Goal: Task Accomplishment & Management: Complete application form

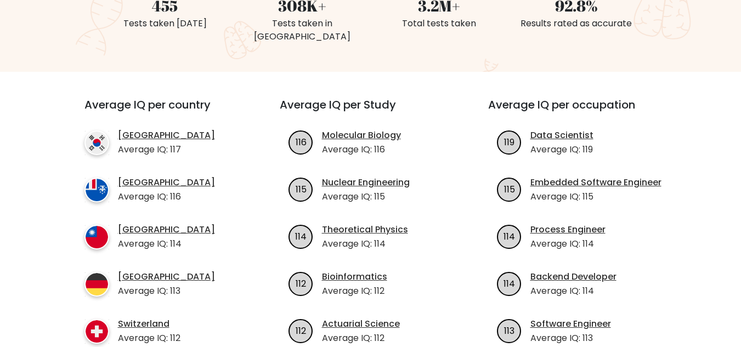
scroll to position [384, 0]
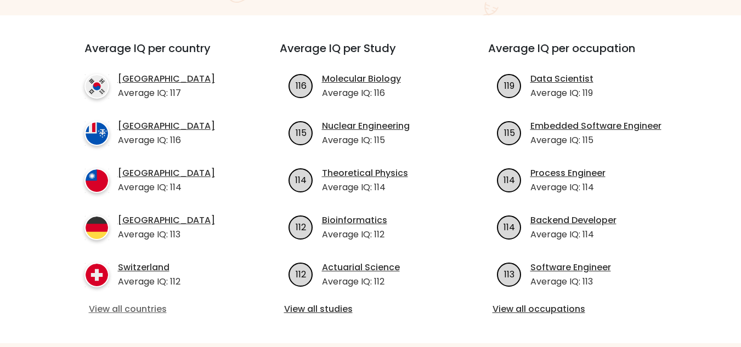
click at [160, 303] on link "View all countries" at bounding box center [162, 309] width 147 height 13
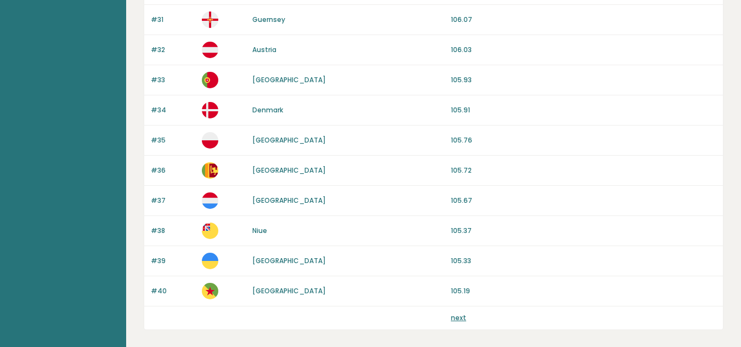
scroll to position [1077, 0]
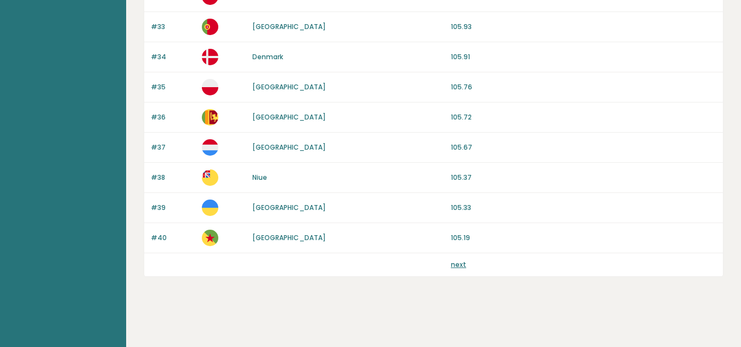
click at [459, 266] on link "next" at bounding box center [458, 264] width 15 height 9
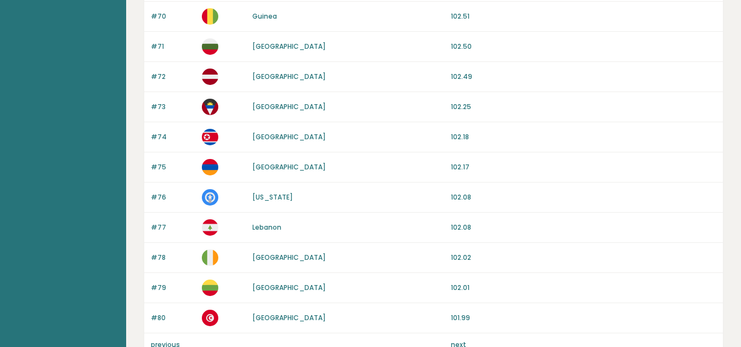
scroll to position [1077, 0]
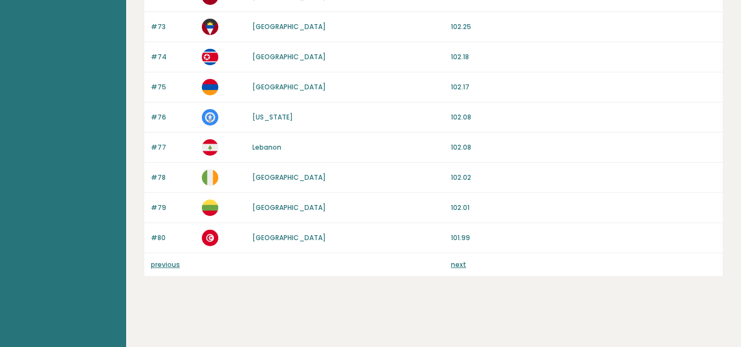
click at [459, 270] on div "previous next" at bounding box center [433, 264] width 578 height 23
click at [459, 265] on link "next" at bounding box center [458, 264] width 15 height 9
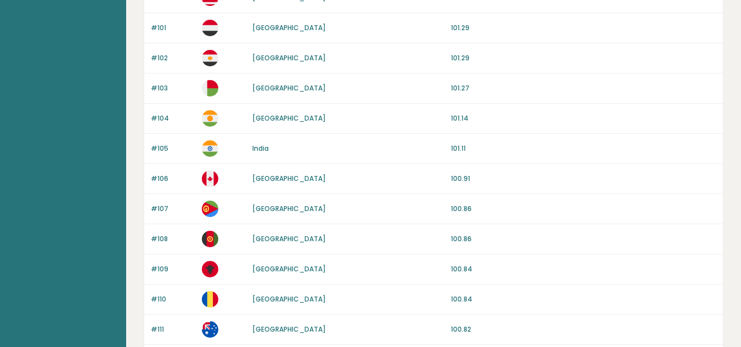
scroll to position [713, 0]
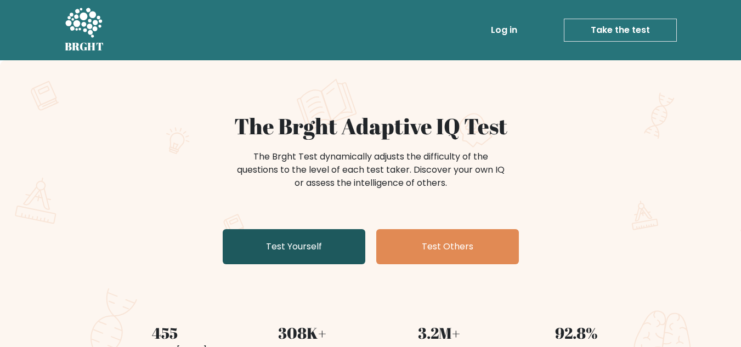
click at [308, 241] on link "Test Yourself" at bounding box center [294, 246] width 143 height 35
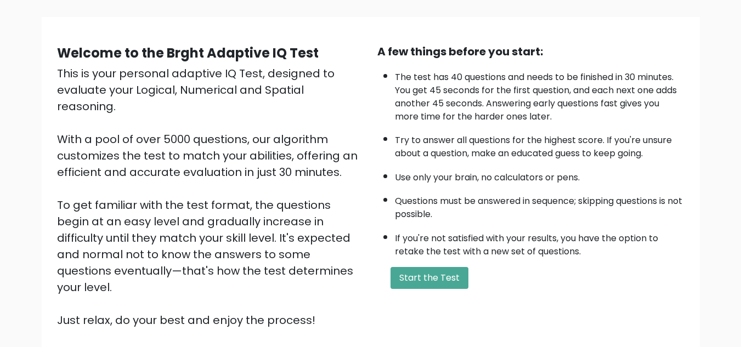
scroll to position [110, 0]
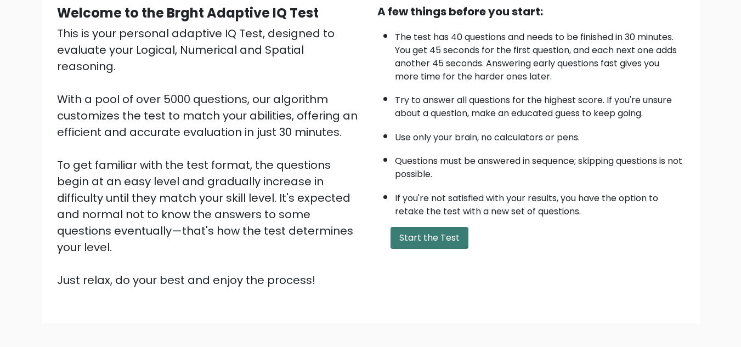
click at [435, 237] on button "Start the Test" at bounding box center [429, 238] width 78 height 22
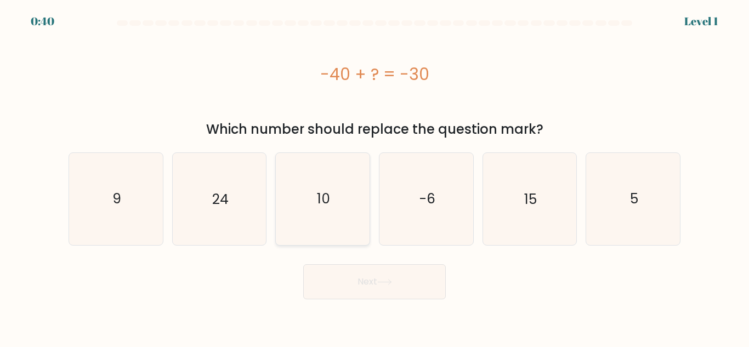
click at [318, 204] on text "10" at bounding box center [323, 198] width 13 height 19
click at [374, 177] on input "c. 10" at bounding box center [374, 175] width 1 height 3
radio input "true"
click at [389, 277] on button "Next" at bounding box center [374, 281] width 143 height 35
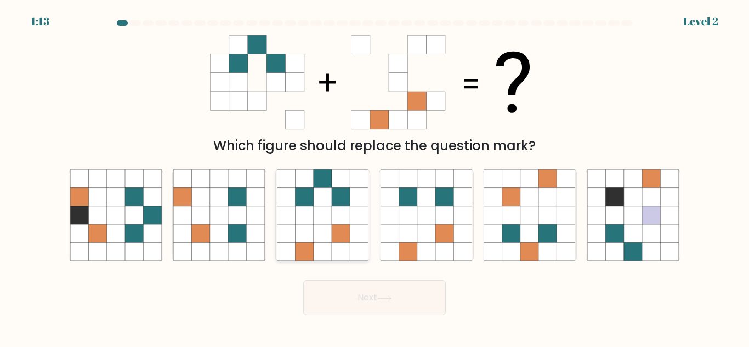
click at [333, 224] on icon at bounding box center [341, 215] width 18 height 18
click at [374, 177] on input "c." at bounding box center [374, 175] width 1 height 3
radio input "true"
click at [379, 304] on button "Next" at bounding box center [374, 297] width 143 height 35
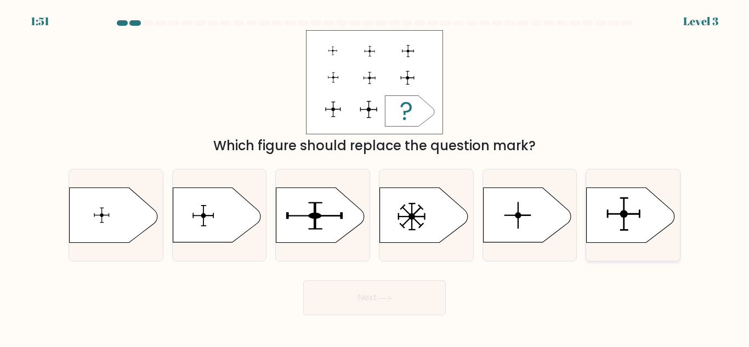
click at [613, 228] on icon at bounding box center [631, 215] width 88 height 55
click at [375, 177] on input "f." at bounding box center [374, 175] width 1 height 3
radio input "true"
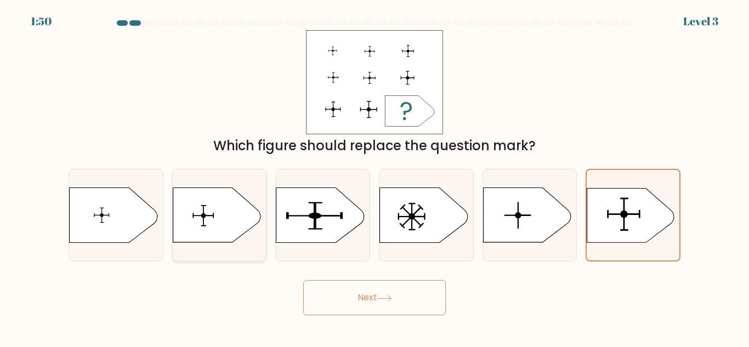
click at [218, 201] on icon at bounding box center [217, 215] width 88 height 55
click at [374, 177] on input "b." at bounding box center [374, 175] width 1 height 3
radio input "true"
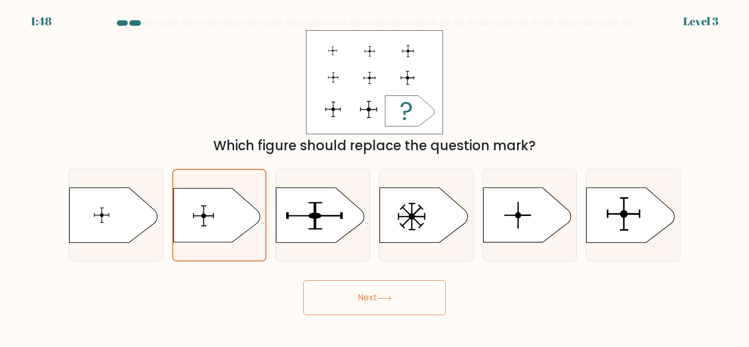
click at [376, 300] on button "Next" at bounding box center [374, 297] width 143 height 35
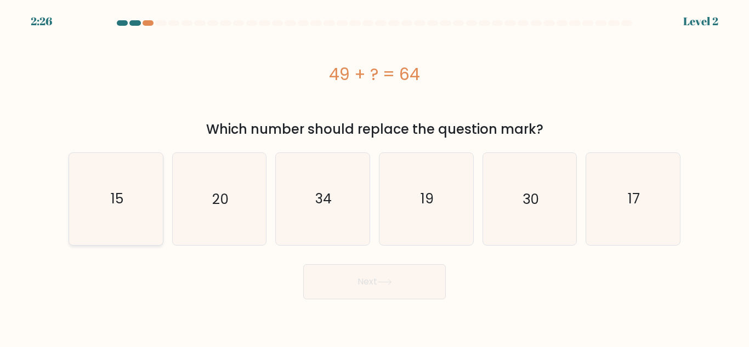
click at [131, 198] on icon "15" at bounding box center [116, 199] width 92 height 92
click at [374, 177] on input "a. 15" at bounding box center [374, 175] width 1 height 3
radio input "true"
click at [364, 286] on button "Next" at bounding box center [374, 281] width 143 height 35
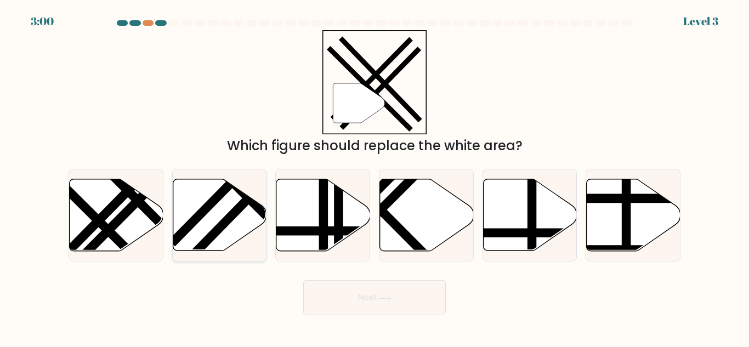
click at [219, 200] on line at bounding box center [243, 171] width 143 height 145
click at [374, 177] on input "b." at bounding box center [374, 175] width 1 height 3
radio input "true"
click at [371, 294] on button "Next" at bounding box center [374, 297] width 143 height 35
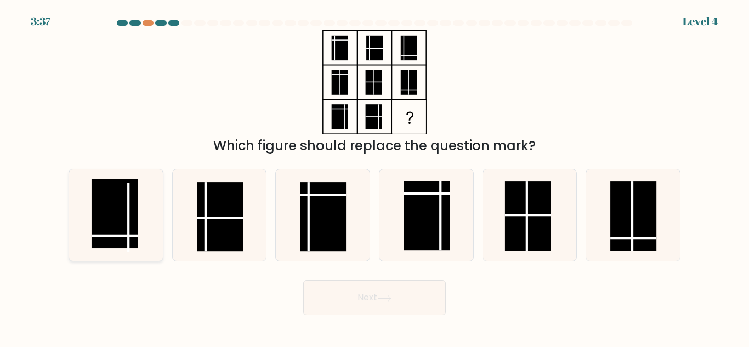
click at [143, 219] on icon at bounding box center [116, 215] width 92 height 92
click at [374, 177] on input "a." at bounding box center [374, 175] width 1 height 3
radio input "true"
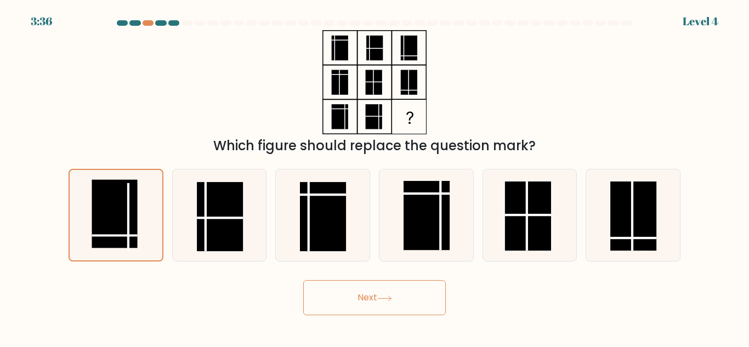
click at [317, 302] on button "Next" at bounding box center [374, 297] width 143 height 35
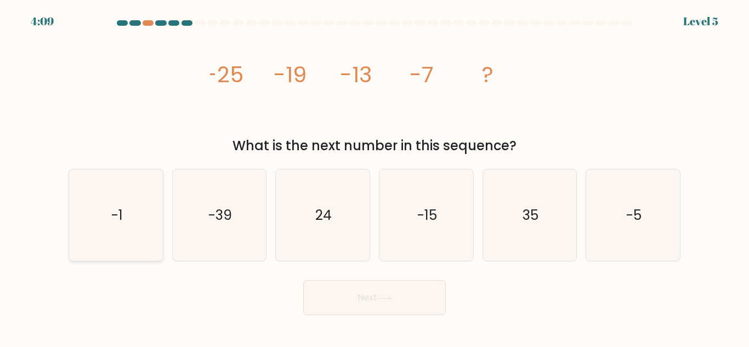
click at [158, 202] on icon "-1" at bounding box center [116, 215] width 92 height 92
click at [374, 177] on input "a. -1" at bounding box center [374, 175] width 1 height 3
radio input "true"
click at [358, 286] on button "Next" at bounding box center [374, 297] width 143 height 35
click at [358, 287] on button "Next" at bounding box center [374, 297] width 143 height 35
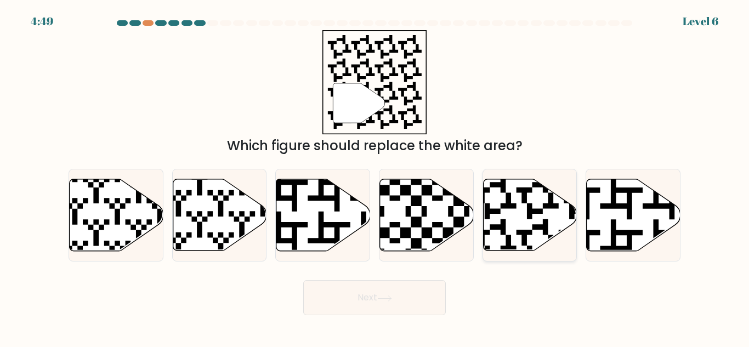
click at [511, 236] on icon at bounding box center [530, 215] width 94 height 72
click at [375, 177] on input "e." at bounding box center [374, 175] width 1 height 3
radio input "true"
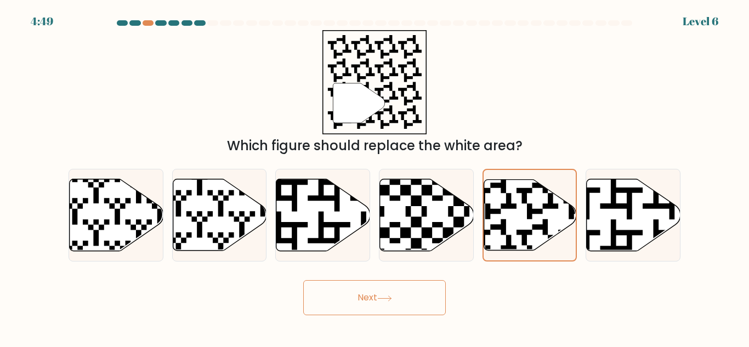
click at [381, 294] on button "Next" at bounding box center [374, 297] width 143 height 35
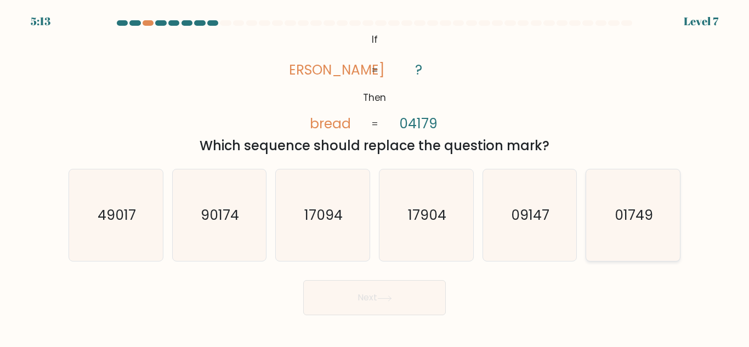
click at [647, 221] on text "01749" at bounding box center [633, 215] width 38 height 19
click at [375, 177] on input "f. 01749" at bounding box center [374, 175] width 1 height 3
radio input "true"
click at [412, 292] on button "Next" at bounding box center [374, 297] width 143 height 35
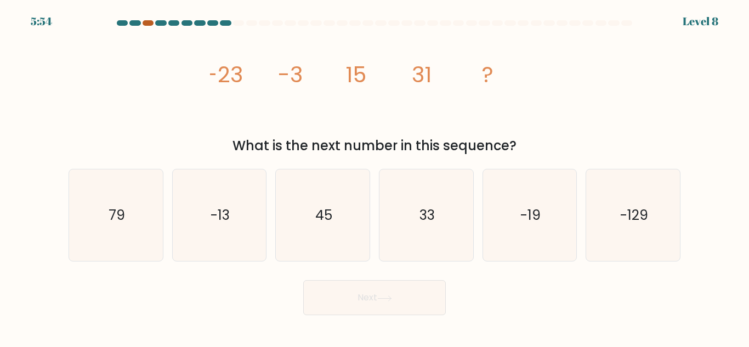
click at [150, 22] on div at bounding box center [148, 22] width 11 height 5
click at [156, 27] on div at bounding box center [374, 25] width 625 height 10
click at [152, 24] on div at bounding box center [148, 22] width 11 height 5
click at [322, 220] on text "45" at bounding box center [323, 215] width 17 height 19
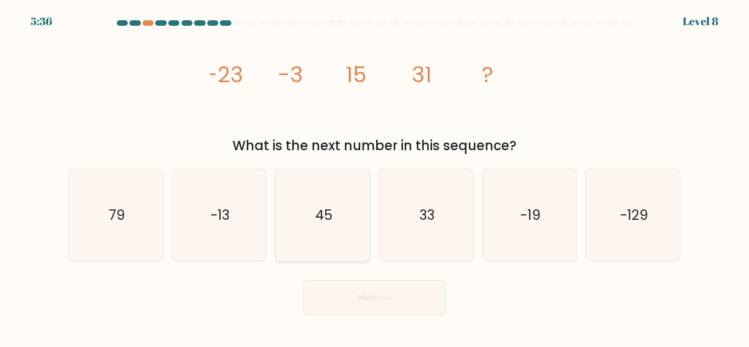
click at [374, 177] on input "c. 45" at bounding box center [374, 175] width 1 height 3
radio input "true"
click at [382, 296] on icon at bounding box center [384, 298] width 15 height 6
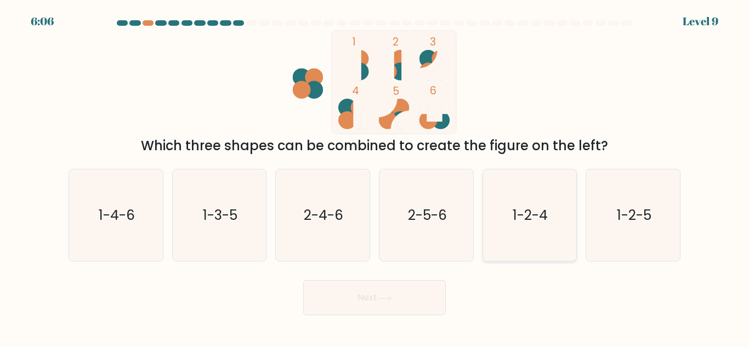
click at [550, 231] on icon "1-2-4" at bounding box center [529, 215] width 92 height 92
click at [375, 177] on input "e. 1-2-4" at bounding box center [374, 175] width 1 height 3
radio input "true"
click at [358, 295] on button "Next" at bounding box center [374, 297] width 143 height 35
click at [354, 321] on body "6:04 Level 9" at bounding box center [374, 173] width 749 height 347
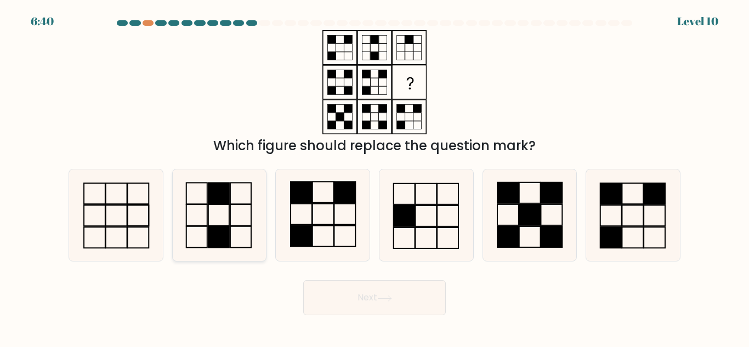
click at [263, 215] on icon at bounding box center [219, 215] width 92 height 92
click at [374, 177] on input "b." at bounding box center [374, 175] width 1 height 3
radio input "true"
click at [399, 294] on button "Next" at bounding box center [374, 297] width 143 height 35
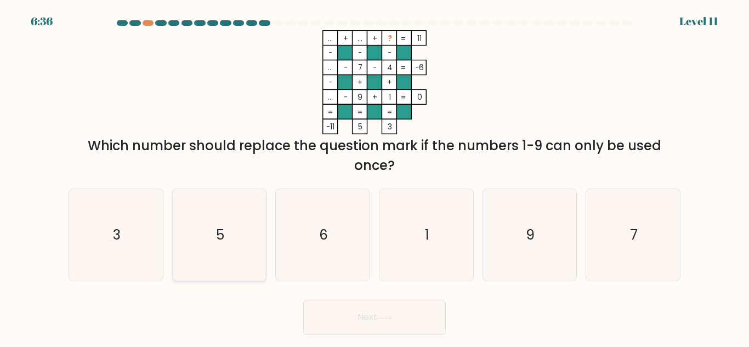
click at [246, 228] on icon "5" at bounding box center [219, 235] width 92 height 92
click at [374, 177] on input "b. 5" at bounding box center [374, 175] width 1 height 3
radio input "true"
click at [389, 316] on icon at bounding box center [384, 318] width 15 height 6
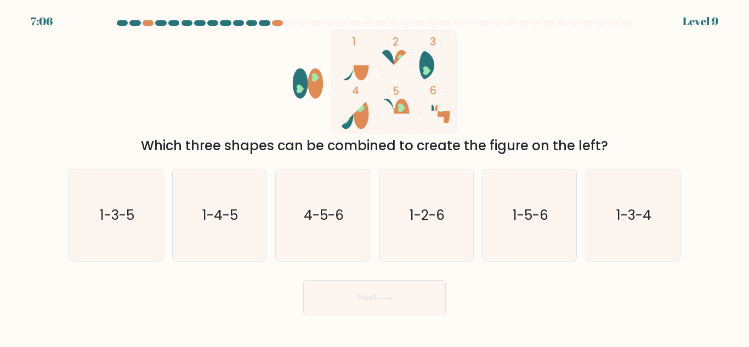
click at [187, 26] on div at bounding box center [374, 25] width 625 height 10
click at [162, 17] on div "7:05 Level 9" at bounding box center [374, 15] width 749 height 30
drag, startPoint x: 134, startPoint y: 21, endPoint x: 79, endPoint y: 19, distance: 54.9
click at [129, 21] on div at bounding box center [134, 22] width 11 height 5
click at [27, 24] on form at bounding box center [374, 167] width 749 height 295
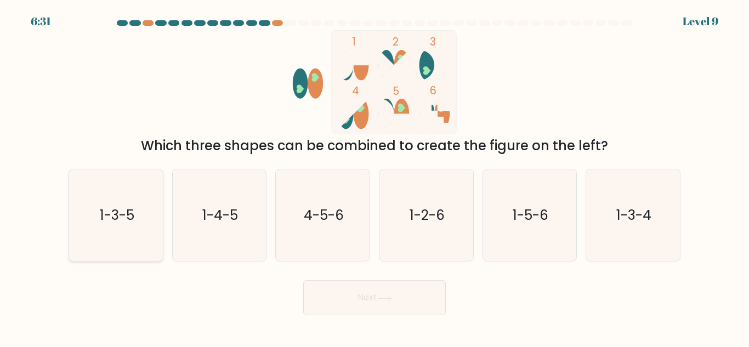
click at [136, 214] on icon "1-3-5" at bounding box center [116, 215] width 92 height 92
click at [374, 177] on input "a. 1-3-5" at bounding box center [374, 175] width 1 height 3
radio input "true"
click at [386, 322] on body "6:31 Level 9" at bounding box center [374, 173] width 749 height 347
click at [390, 306] on button "Next" at bounding box center [374, 297] width 143 height 35
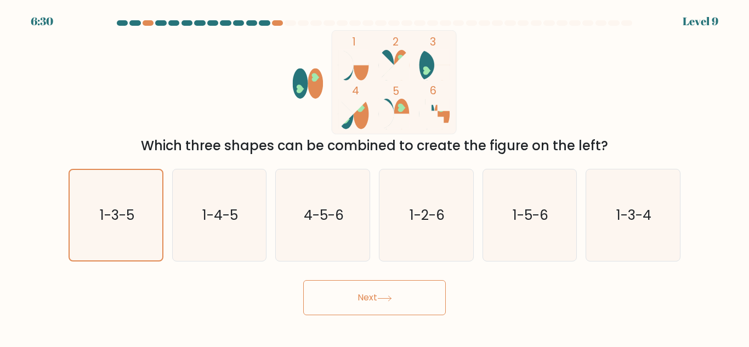
click at [391, 299] on icon at bounding box center [384, 298] width 15 height 6
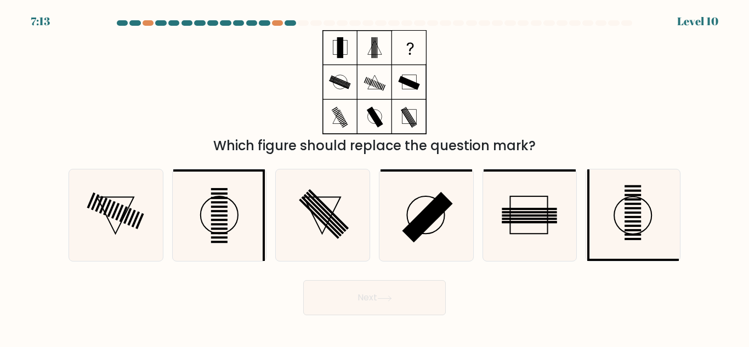
click at [392, 289] on button "Next" at bounding box center [374, 297] width 143 height 35
click at [479, 88] on div "Which figure should replace the question mark?" at bounding box center [374, 93] width 625 height 126
click at [240, 180] on icon at bounding box center [219, 215] width 92 height 92
click at [374, 177] on input "b." at bounding box center [374, 175] width 1 height 3
radio input "true"
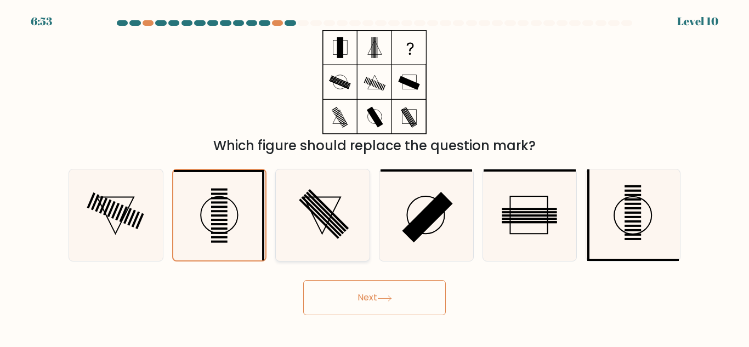
click at [354, 256] on icon at bounding box center [323, 215] width 92 height 92
click at [374, 177] on input "c." at bounding box center [374, 175] width 1 height 3
radio input "true"
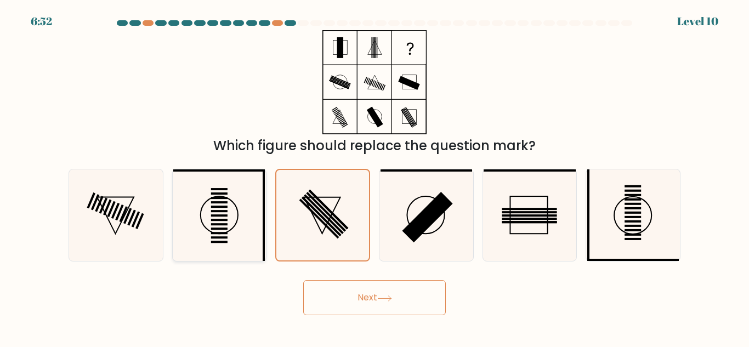
click at [210, 212] on icon at bounding box center [219, 215] width 92 height 92
click at [374, 177] on input "b." at bounding box center [374, 175] width 1 height 3
radio input "true"
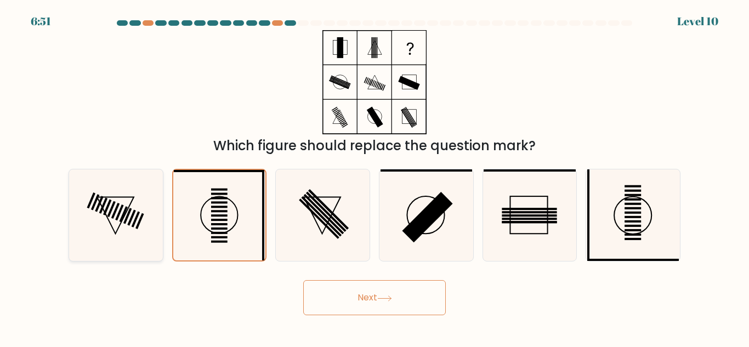
click at [157, 197] on icon at bounding box center [116, 215] width 92 height 92
click at [374, 177] on input "a." at bounding box center [374, 175] width 1 height 3
radio input "true"
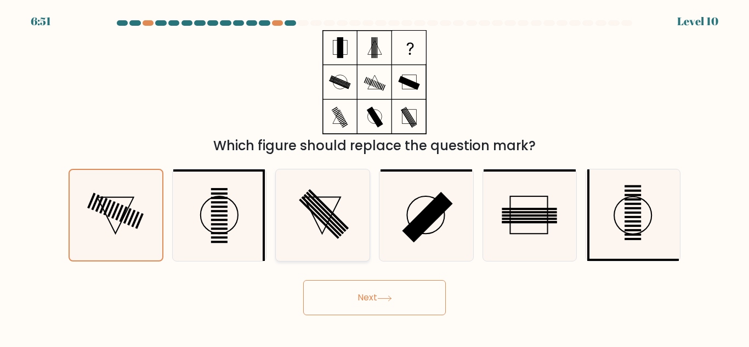
click at [340, 210] on icon at bounding box center [323, 215] width 92 height 92
click at [374, 177] on input "c." at bounding box center [374, 175] width 1 height 3
radio input "true"
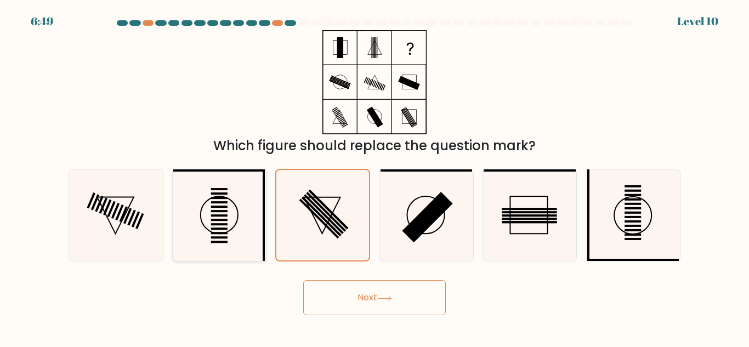
click at [258, 209] on icon at bounding box center [219, 215] width 92 height 92
click at [374, 177] on input "b." at bounding box center [374, 175] width 1 height 3
radio input "true"
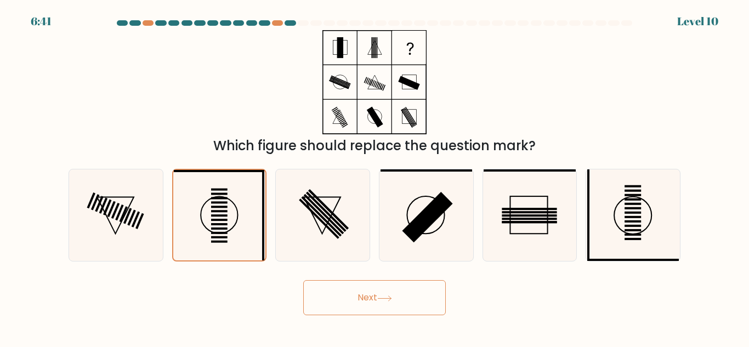
click at [396, 294] on button "Next" at bounding box center [374, 297] width 143 height 35
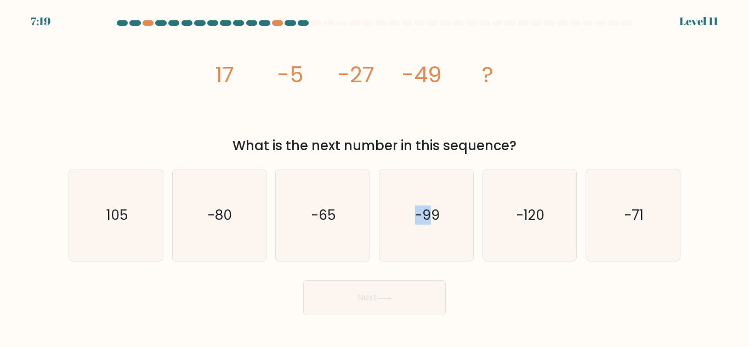
drag, startPoint x: 412, startPoint y: 177, endPoint x: 403, endPoint y: 156, distance: 22.4
click at [403, 157] on form at bounding box center [374, 167] width 749 height 295
click at [557, 99] on div "image/svg+xml 17 -5 -27 -49 ? What is the next number in this sequence?" at bounding box center [374, 93] width 625 height 126
click at [343, 209] on icon "-65" at bounding box center [323, 215] width 92 height 92
click at [374, 177] on input "c. -65" at bounding box center [374, 175] width 1 height 3
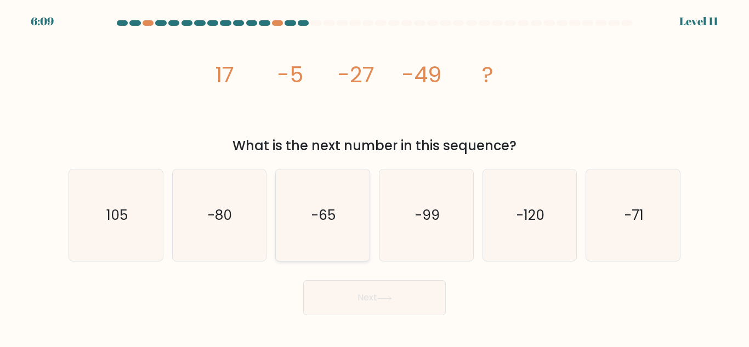
radio input "true"
click at [694, 217] on form at bounding box center [374, 167] width 749 height 295
click at [652, 224] on icon "-71" at bounding box center [633, 215] width 92 height 92
click at [375, 177] on input "f. -71" at bounding box center [374, 175] width 1 height 3
radio input "true"
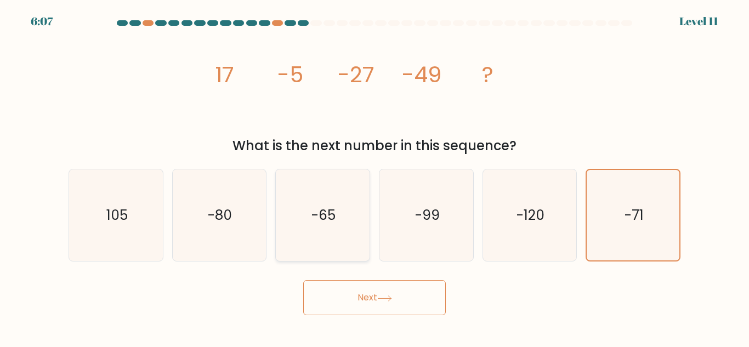
click at [343, 231] on icon "-65" at bounding box center [323, 215] width 92 height 92
click at [374, 177] on input "c. -65" at bounding box center [374, 175] width 1 height 3
radio input "true"
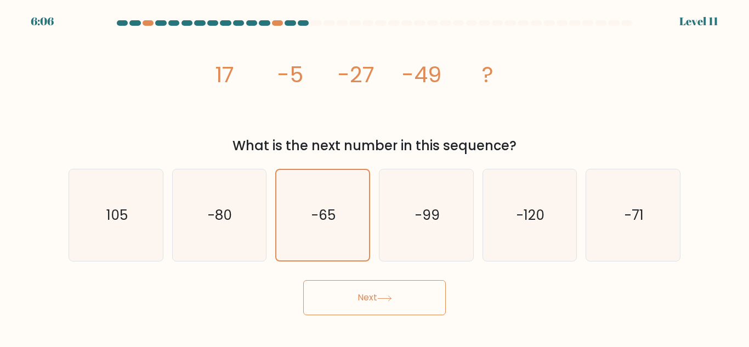
click at [442, 298] on button "Next" at bounding box center [374, 297] width 143 height 35
click at [411, 294] on button "Next" at bounding box center [374, 297] width 143 height 35
click at [390, 300] on icon at bounding box center [384, 298] width 15 height 6
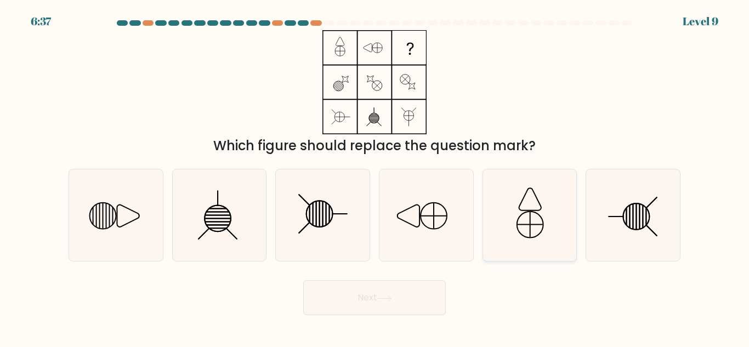
click at [538, 241] on icon at bounding box center [529, 215] width 92 height 92
click at [375, 177] on input "e." at bounding box center [374, 175] width 1 height 3
radio input "true"
click at [397, 270] on form at bounding box center [374, 167] width 749 height 295
click at [415, 224] on icon at bounding box center [426, 215] width 92 height 92
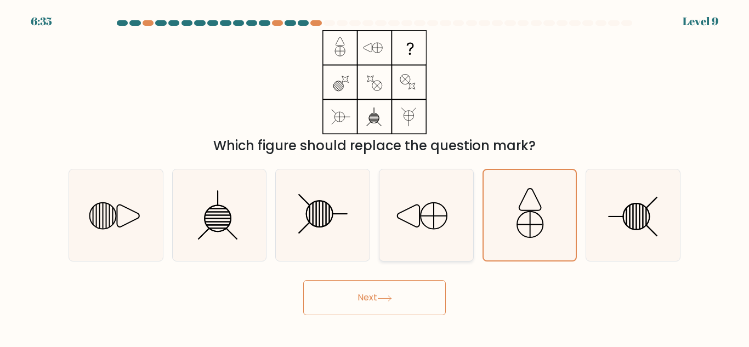
click at [375, 177] on input "d." at bounding box center [374, 175] width 1 height 3
radio input "true"
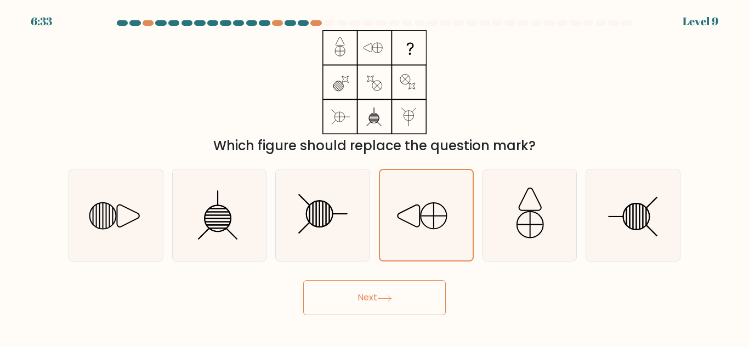
click at [377, 299] on button "Next" at bounding box center [374, 297] width 143 height 35
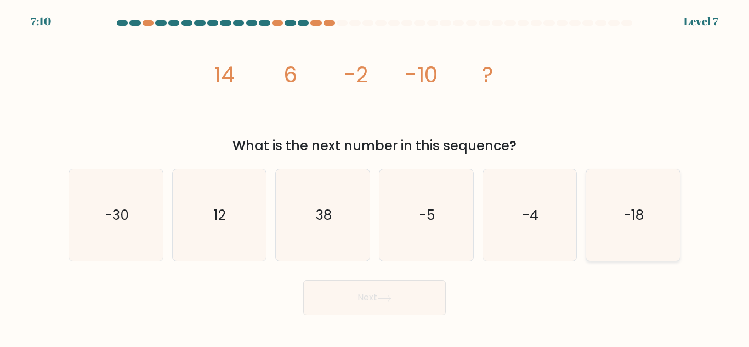
click at [630, 238] on icon "-18" at bounding box center [633, 215] width 92 height 92
click at [375, 177] on input "f. -18" at bounding box center [374, 175] width 1 height 3
radio input "true"
click at [375, 280] on div "Next" at bounding box center [374, 295] width 625 height 41
click at [336, 308] on button "Next" at bounding box center [374, 297] width 143 height 35
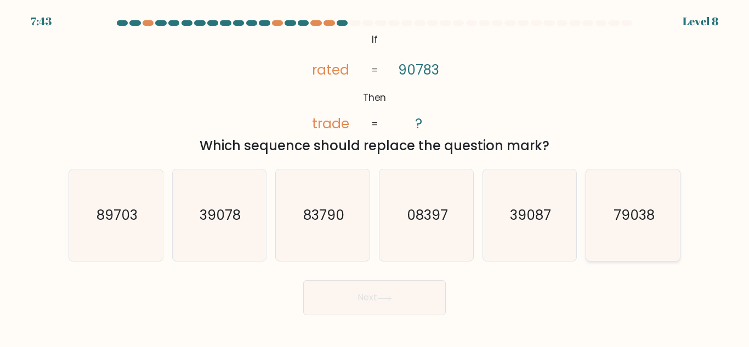
click at [644, 235] on icon "79038" at bounding box center [633, 215] width 92 height 92
click at [375, 177] on input "f. 79038" at bounding box center [374, 175] width 1 height 3
radio input "true"
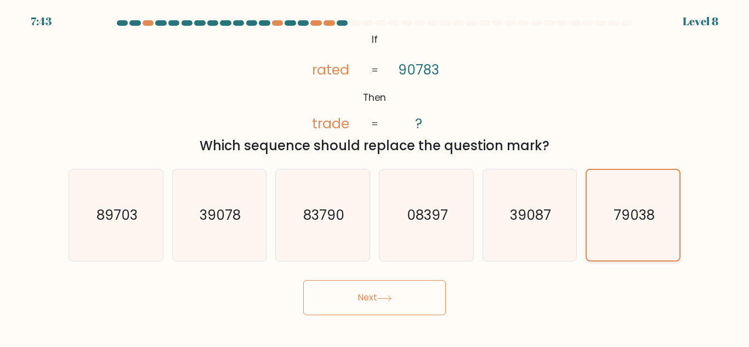
click at [675, 236] on icon "79038" at bounding box center [633, 215] width 90 height 90
click at [375, 177] on input "f. 79038" at bounding box center [374, 175] width 1 height 3
click at [608, 238] on icon "79038" at bounding box center [633, 215] width 90 height 90
click at [375, 177] on input "f. 79038" at bounding box center [374, 175] width 1 height 3
click at [423, 303] on button "Next" at bounding box center [374, 297] width 143 height 35
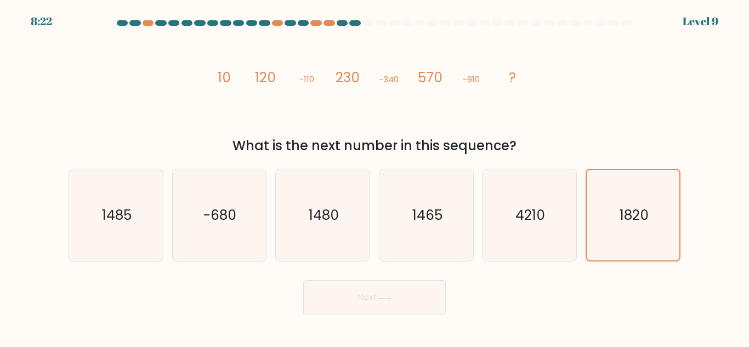
click at [385, 80] on tspan "-340" at bounding box center [389, 79] width 20 height 12
click at [415, 301] on button "Next" at bounding box center [374, 297] width 143 height 35
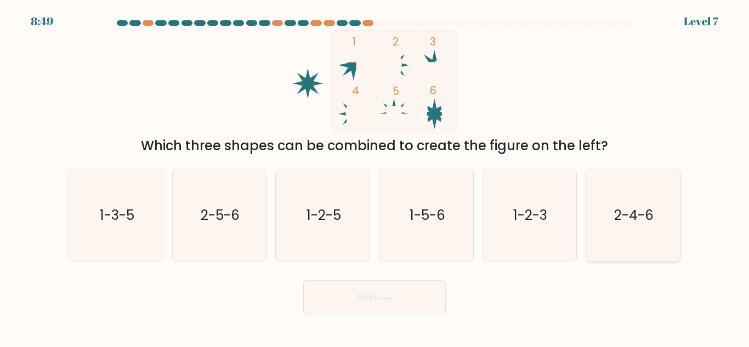
click at [603, 225] on icon "2-4-6" at bounding box center [633, 215] width 92 height 92
click at [375, 177] on input "f. 2-4-6" at bounding box center [374, 175] width 1 height 3
radio input "true"
click at [357, 301] on button "Next" at bounding box center [374, 297] width 143 height 35
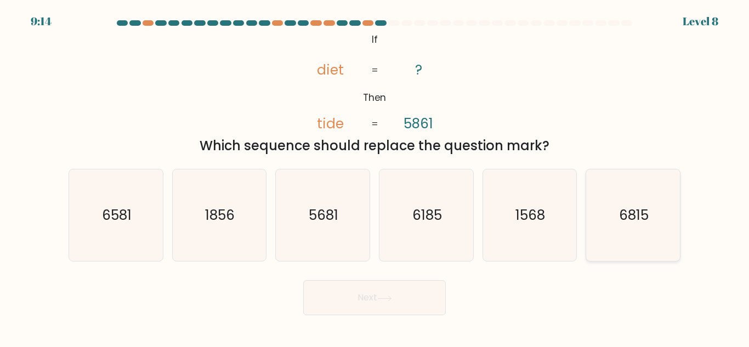
click at [635, 220] on text "6815" at bounding box center [634, 215] width 30 height 19
click at [375, 177] on input "f. 6815" at bounding box center [374, 175] width 1 height 3
radio input "true"
click at [388, 297] on icon at bounding box center [384, 298] width 15 height 6
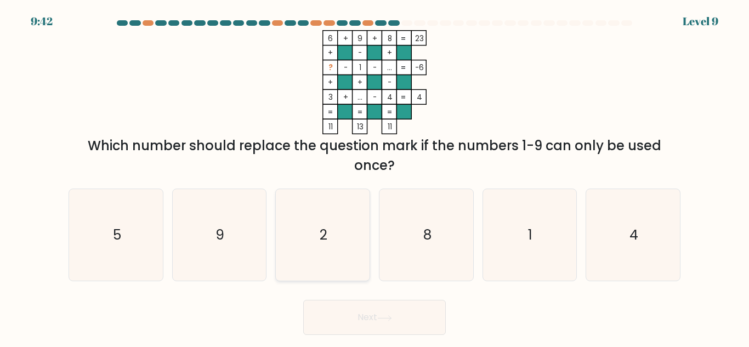
click at [316, 254] on icon "2" at bounding box center [323, 235] width 92 height 92
click at [374, 177] on input "c. 2" at bounding box center [374, 175] width 1 height 3
radio input "true"
click at [359, 313] on button "Next" at bounding box center [374, 317] width 143 height 35
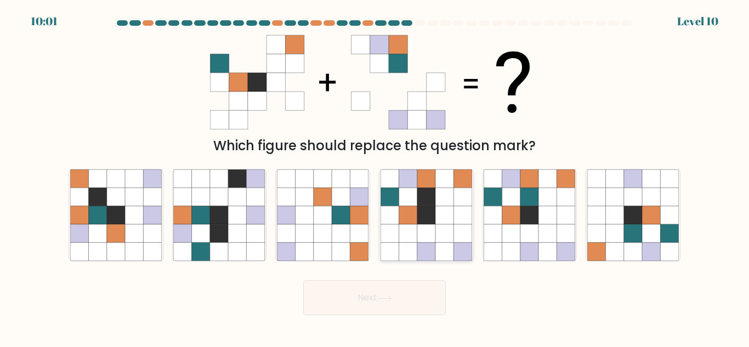
click at [407, 178] on icon at bounding box center [408, 178] width 18 height 18
click at [375, 177] on input "d." at bounding box center [374, 175] width 1 height 3
radio input "true"
click at [408, 305] on button "Next" at bounding box center [374, 297] width 143 height 35
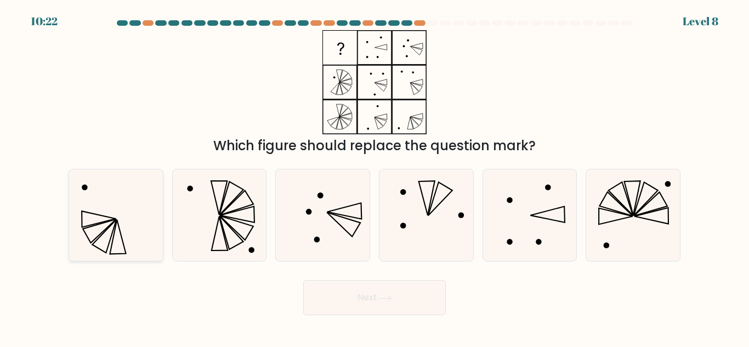
click at [127, 205] on icon at bounding box center [116, 215] width 92 height 92
click at [374, 177] on input "a." at bounding box center [374, 175] width 1 height 3
radio input "true"
click at [358, 299] on button "Next" at bounding box center [374, 297] width 143 height 35
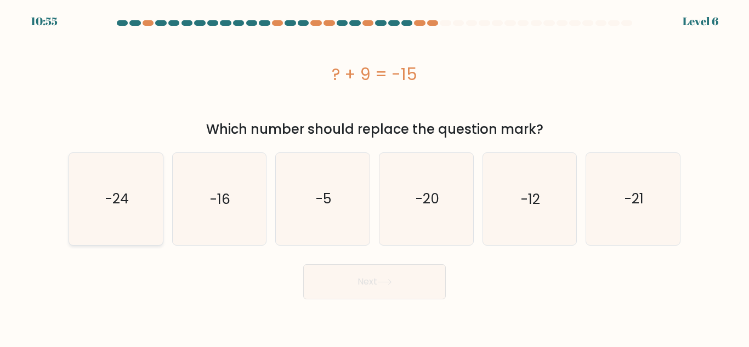
click at [90, 234] on icon "-24" at bounding box center [116, 199] width 92 height 92
click at [374, 177] on input "a. -24" at bounding box center [374, 175] width 1 height 3
radio input "true"
click at [416, 271] on button "Next" at bounding box center [374, 281] width 143 height 35
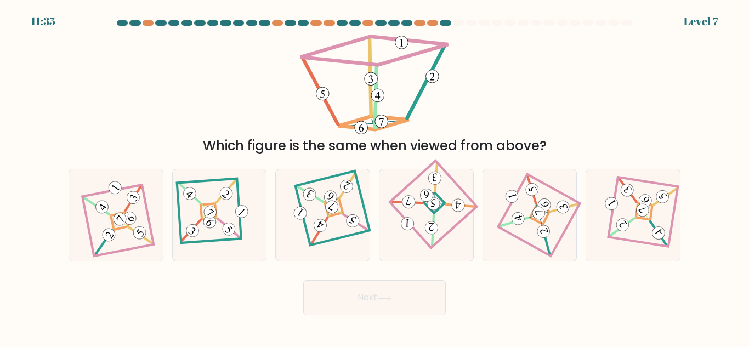
drag, startPoint x: 358, startPoint y: 110, endPoint x: 493, endPoint y: 104, distance: 134.5
click at [473, 110] on div "Which figure is the same when viewed from above?" at bounding box center [374, 93] width 625 height 126
click at [576, 206] on div at bounding box center [529, 215] width 95 height 93
click at [375, 177] on input "e." at bounding box center [374, 175] width 1 height 3
radio input "true"
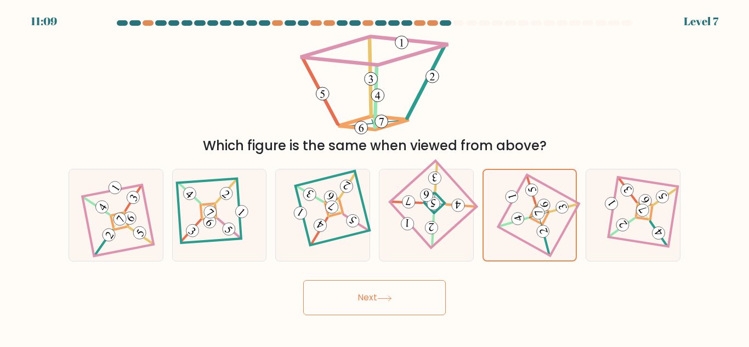
click at [392, 300] on icon at bounding box center [384, 298] width 15 height 6
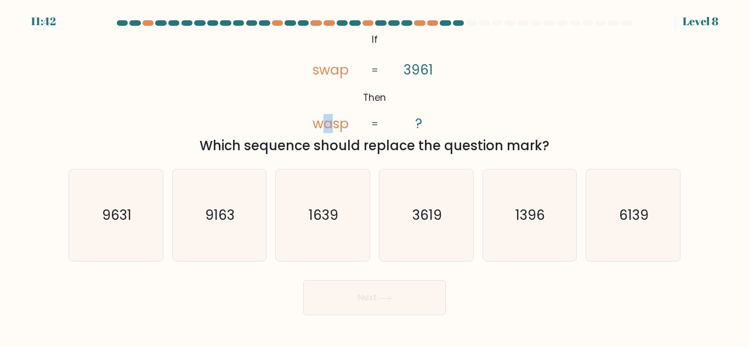
drag, startPoint x: 327, startPoint y: 122, endPoint x: 333, endPoint y: 93, distance: 29.0
click at [333, 93] on icon "@import url('https://fonts.googleapis.com/css?family=Abril+Fatface:400,100,100i…" at bounding box center [374, 82] width 169 height 104
click at [365, 91] on tspan "Then" at bounding box center [375, 97] width 24 height 13
click at [119, 231] on icon "9631" at bounding box center [116, 215] width 92 height 92
click at [374, 177] on input "a. 9631" at bounding box center [374, 175] width 1 height 3
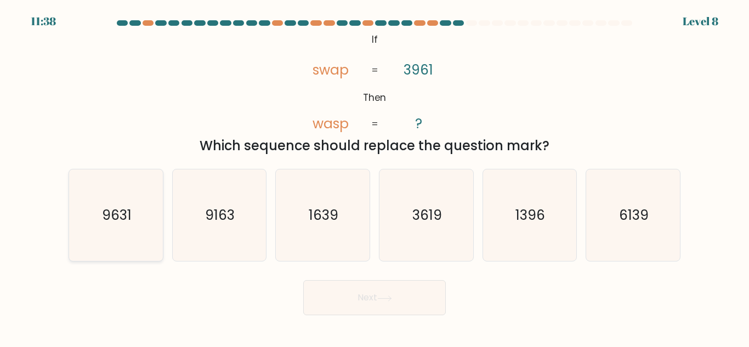
radio input "true"
click at [388, 282] on button "Next" at bounding box center [374, 297] width 143 height 35
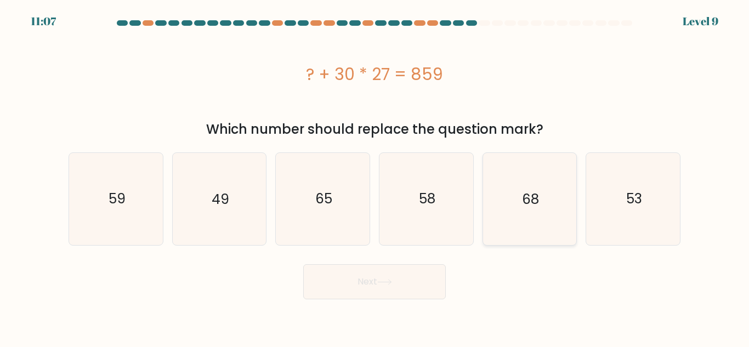
click at [531, 225] on icon "68" at bounding box center [529, 199] width 92 height 92
click at [375, 177] on input "e. 68" at bounding box center [374, 175] width 1 height 3
radio input "true"
click at [379, 281] on button "Next" at bounding box center [374, 281] width 143 height 35
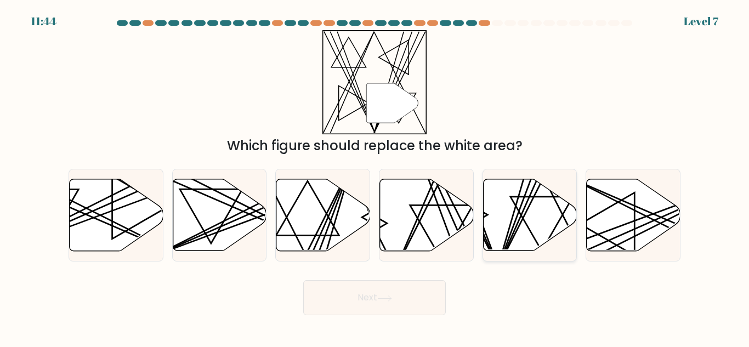
click at [541, 227] on icon at bounding box center [530, 215] width 94 height 72
click at [375, 177] on input "e." at bounding box center [374, 175] width 1 height 3
radio input "true"
click at [435, 309] on button "Next" at bounding box center [374, 297] width 143 height 35
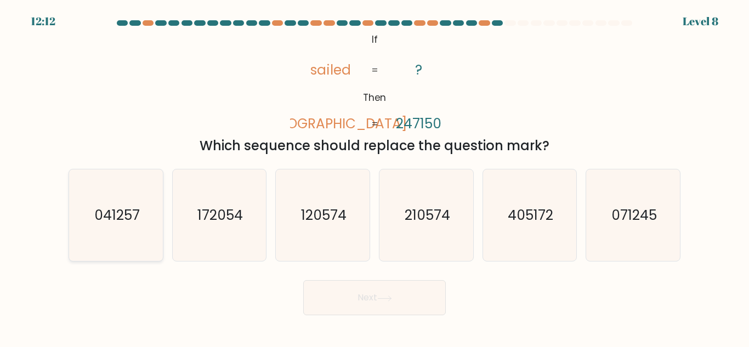
click at [98, 194] on icon "041257" at bounding box center [116, 215] width 92 height 92
click at [374, 177] on input "a. 041257" at bounding box center [374, 175] width 1 height 3
radio input "true"
click at [351, 288] on button "Next" at bounding box center [374, 297] width 143 height 35
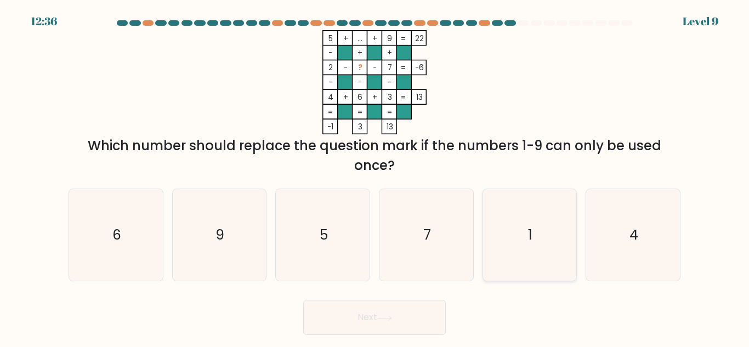
click at [515, 227] on icon "1" at bounding box center [529, 235] width 92 height 92
click at [375, 177] on input "e. 1" at bounding box center [374, 175] width 1 height 3
radio input "true"
click at [391, 310] on button "Next" at bounding box center [374, 317] width 143 height 35
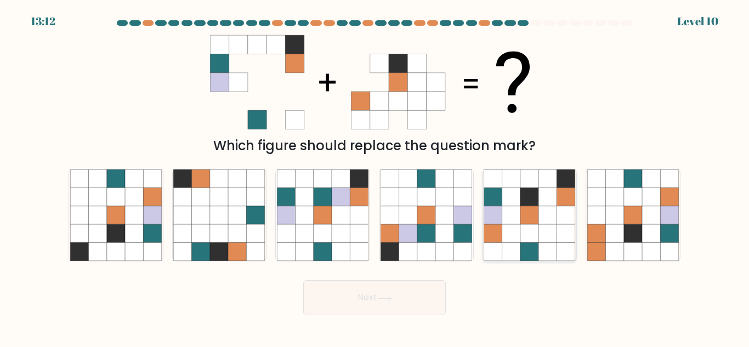
click at [521, 229] on icon at bounding box center [529, 233] width 18 height 18
click at [375, 177] on input "e." at bounding box center [374, 175] width 1 height 3
radio input "true"
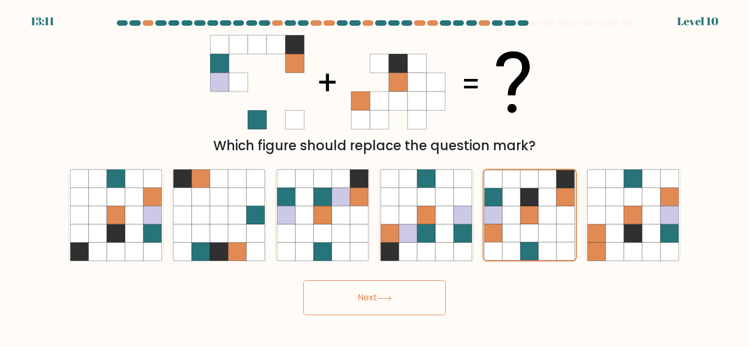
click at [413, 295] on button "Next" at bounding box center [374, 297] width 143 height 35
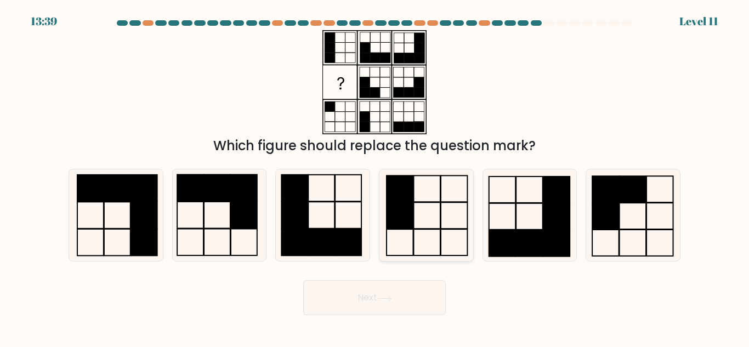
click at [407, 183] on rect at bounding box center [399, 188] width 27 height 26
click at [375, 177] on input "d." at bounding box center [374, 175] width 1 height 3
radio input "true"
click at [398, 299] on button "Next" at bounding box center [374, 297] width 143 height 35
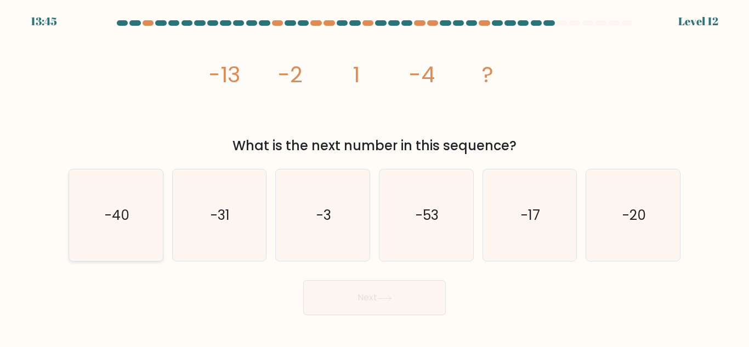
click at [135, 205] on icon "-40" at bounding box center [116, 215] width 92 height 92
click at [374, 177] on input "a. -40" at bounding box center [374, 175] width 1 height 3
radio input "true"
click at [397, 304] on button "Next" at bounding box center [374, 297] width 143 height 35
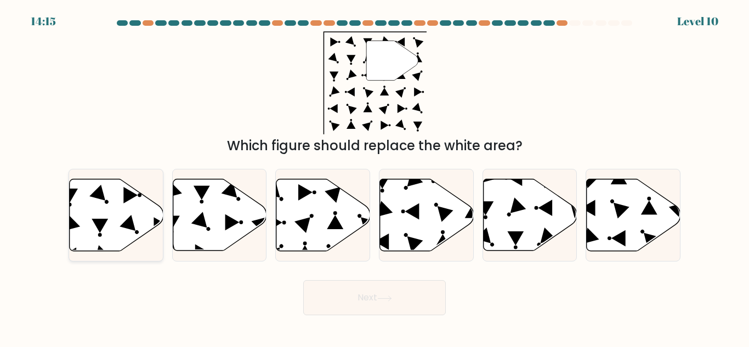
click at [126, 242] on icon at bounding box center [117, 215] width 94 height 72
click at [374, 177] on input "a." at bounding box center [374, 175] width 1 height 3
radio input "true"
click at [396, 206] on icon at bounding box center [427, 215] width 94 height 72
click at [375, 177] on input "d." at bounding box center [374, 175] width 1 height 3
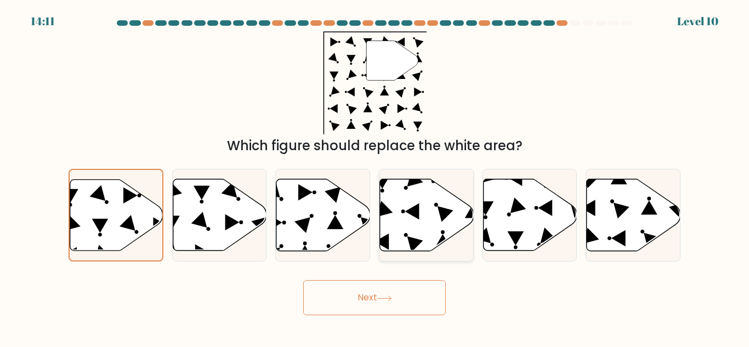
radio input "true"
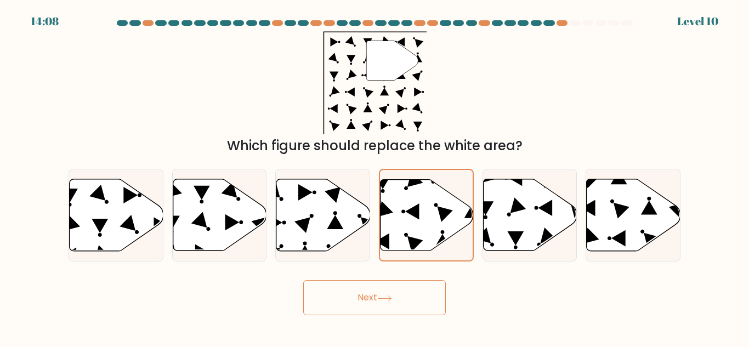
click at [377, 299] on button "Next" at bounding box center [374, 297] width 143 height 35
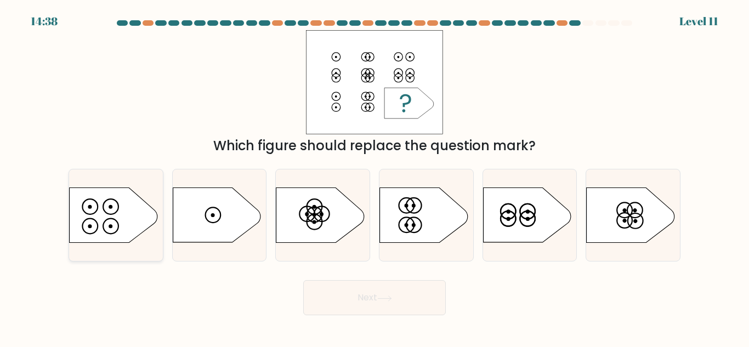
click at [151, 219] on icon at bounding box center [114, 215] width 88 height 55
click at [374, 177] on input "a." at bounding box center [374, 175] width 1 height 3
radio input "true"
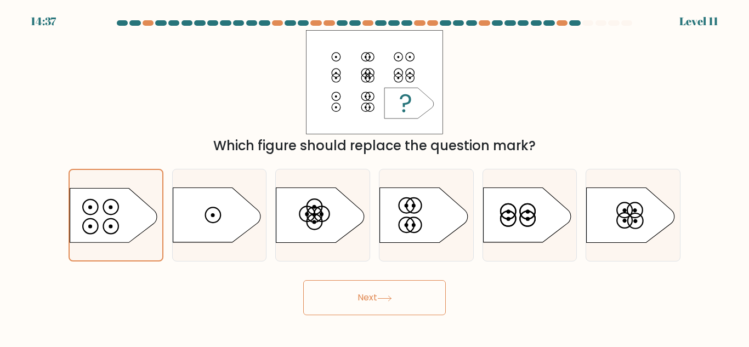
click at [389, 310] on button "Next" at bounding box center [374, 297] width 143 height 35
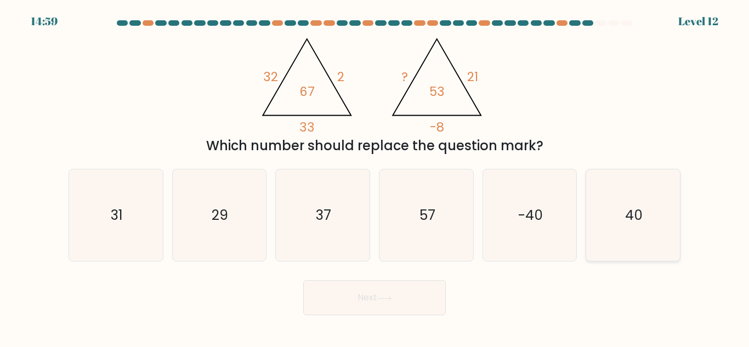
click at [642, 220] on text "40" at bounding box center [634, 215] width 18 height 19
click at [375, 177] on input "f. 40" at bounding box center [374, 175] width 1 height 3
radio input "true"
click at [400, 301] on button "Next" at bounding box center [374, 297] width 143 height 35
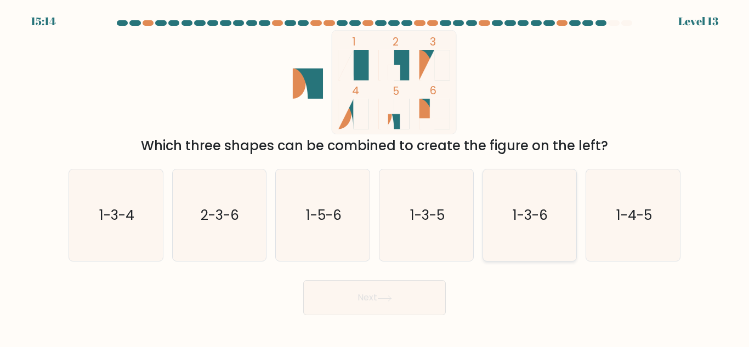
click at [494, 207] on icon "1-3-6" at bounding box center [529, 215] width 92 height 92
click at [375, 177] on input "e. 1-3-6" at bounding box center [374, 175] width 1 height 3
radio input "true"
click at [415, 286] on button "Next" at bounding box center [374, 297] width 143 height 35
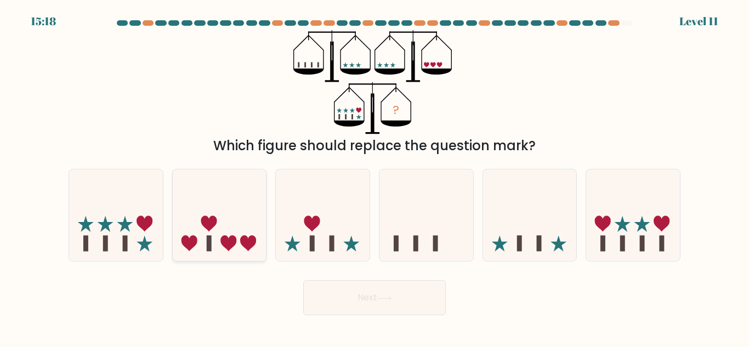
click at [225, 195] on icon at bounding box center [220, 215] width 94 height 77
click at [374, 177] on input "b." at bounding box center [374, 175] width 1 height 3
radio input "true"
click at [386, 306] on button "Next" at bounding box center [374, 297] width 143 height 35
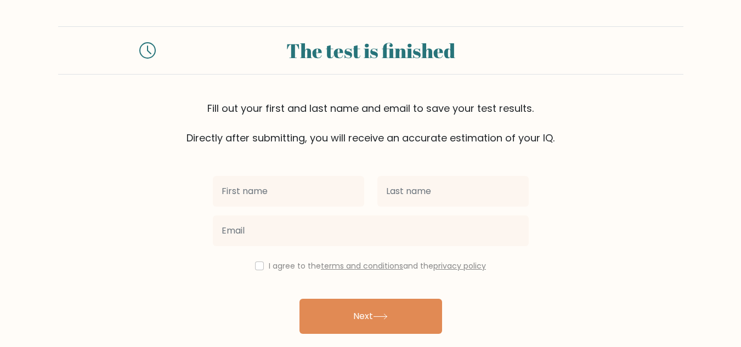
click at [300, 180] on input "text" at bounding box center [288, 191] width 151 height 31
type input "f"
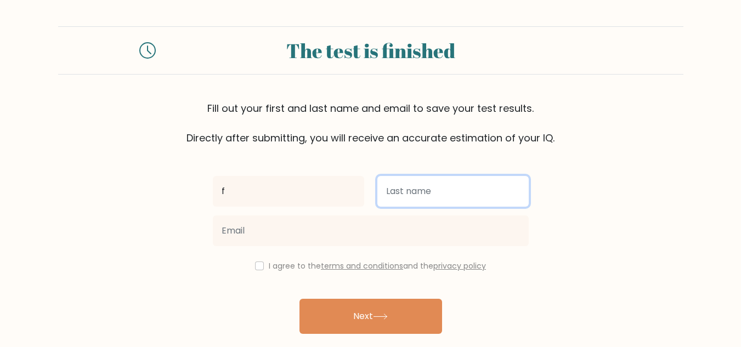
click at [451, 183] on input "text" at bounding box center [452, 191] width 151 height 31
type input "f"
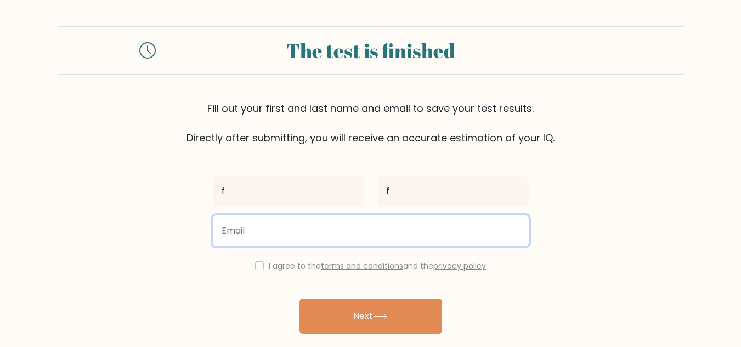
click at [362, 237] on input "email" at bounding box center [371, 230] width 316 height 31
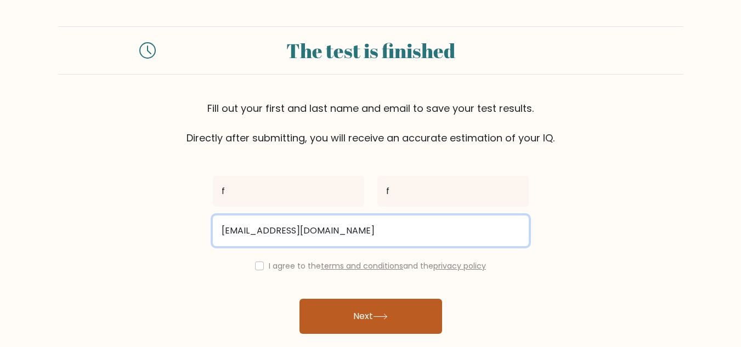
type input "termina657@gmail.com"
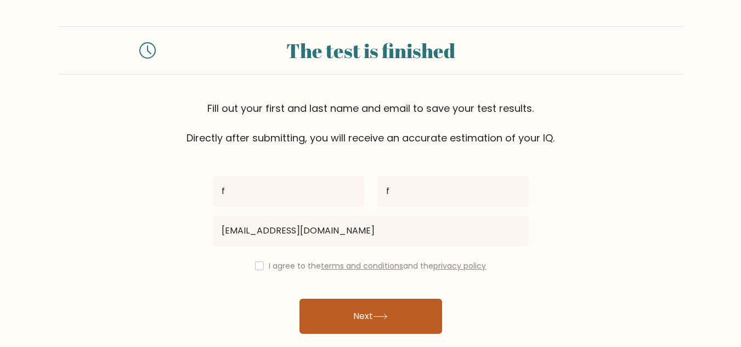
click at [395, 333] on button "Next" at bounding box center [370, 316] width 143 height 35
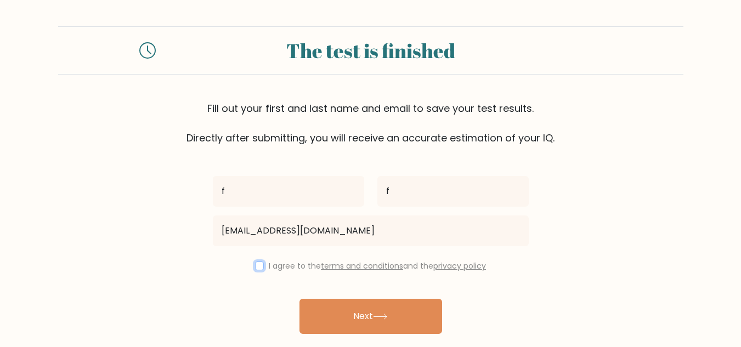
click at [258, 263] on input "checkbox" at bounding box center [259, 265] width 9 height 9
click at [256, 264] on input "checkbox" at bounding box center [259, 265] width 9 height 9
click at [263, 262] on div "I agree to the terms and conditions and the privacy policy" at bounding box center [370, 265] width 329 height 13
click at [259, 265] on input "checkbox" at bounding box center [259, 265] width 9 height 9
checkbox input "true"
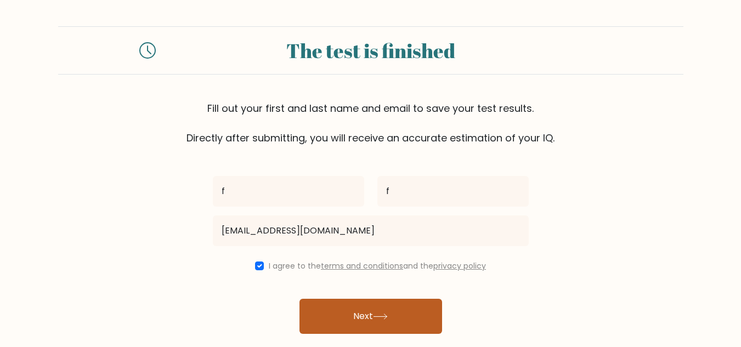
click at [328, 304] on button "Next" at bounding box center [370, 316] width 143 height 35
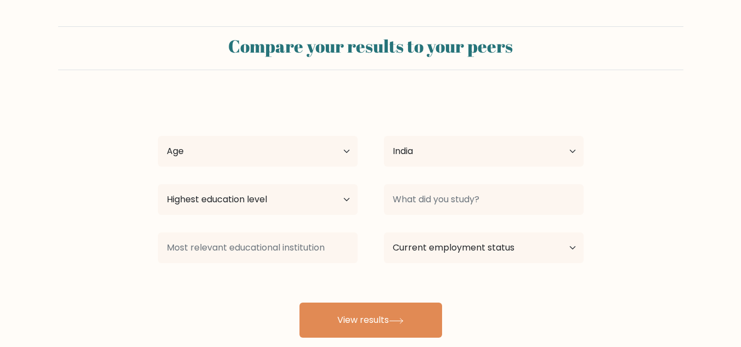
select select "IN"
click at [325, 160] on select "Age Under [DEMOGRAPHIC_DATA] [DEMOGRAPHIC_DATA] [DEMOGRAPHIC_DATA] [DEMOGRAPHIC…" at bounding box center [258, 151] width 200 height 31
drag, startPoint x: 327, startPoint y: 155, endPoint x: 327, endPoint y: 150, distance: 5.5
click at [327, 155] on select "Age Under [DEMOGRAPHIC_DATA] [DEMOGRAPHIC_DATA] [DEMOGRAPHIC_DATA] [DEMOGRAPHIC…" at bounding box center [258, 151] width 200 height 31
click at [327, 150] on select "Age Under [DEMOGRAPHIC_DATA] [DEMOGRAPHIC_DATA] [DEMOGRAPHIC_DATA] [DEMOGRAPHIC…" at bounding box center [258, 151] width 200 height 31
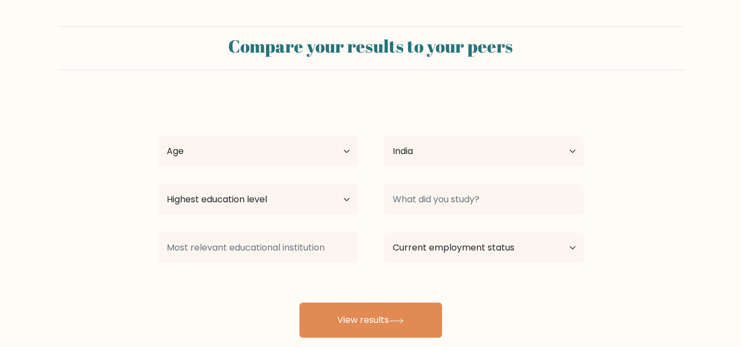
click at [380, 115] on div "f f Age Under [DEMOGRAPHIC_DATA] [DEMOGRAPHIC_DATA] [DEMOGRAPHIC_DATA] [DEMOGRA…" at bounding box center [370, 216] width 439 height 241
click at [334, 146] on select "Age Under [DEMOGRAPHIC_DATA] [DEMOGRAPHIC_DATA] [DEMOGRAPHIC_DATA] [DEMOGRAPHIC…" at bounding box center [258, 151] width 200 height 31
click at [350, 147] on select "Age Under [DEMOGRAPHIC_DATA] [DEMOGRAPHIC_DATA] [DEMOGRAPHIC_DATA] [DEMOGRAPHIC…" at bounding box center [258, 151] width 200 height 31
click at [561, 124] on div "f f Age Under [DEMOGRAPHIC_DATA] [DEMOGRAPHIC_DATA] [DEMOGRAPHIC_DATA] [DEMOGRA…" at bounding box center [370, 216] width 439 height 241
